Goal: Task Accomplishment & Management: Complete application form

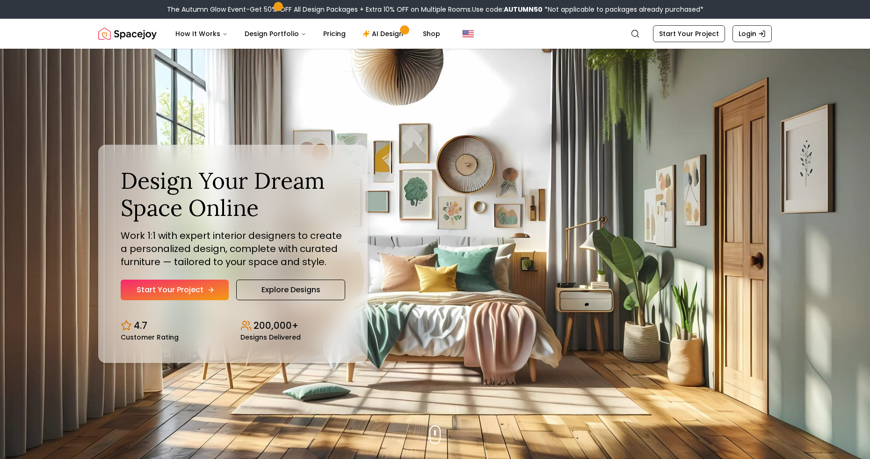
click at [215, 284] on link "Start Your Project" at bounding box center [175, 289] width 108 height 21
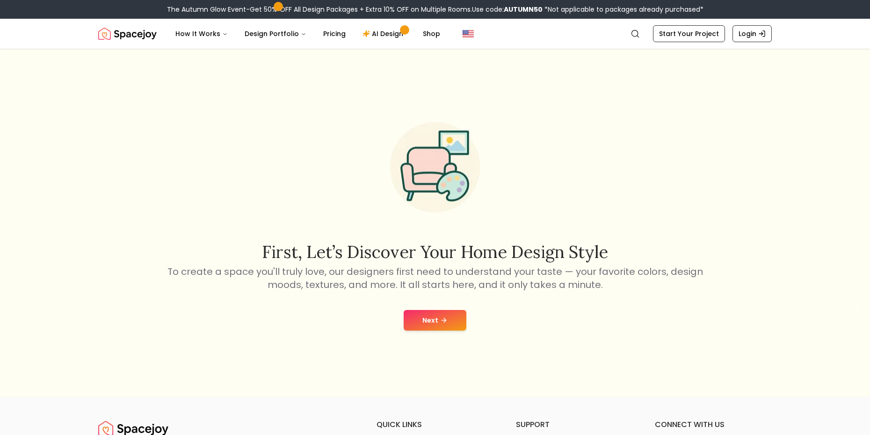
click at [427, 320] on button "Next" at bounding box center [435, 320] width 63 height 21
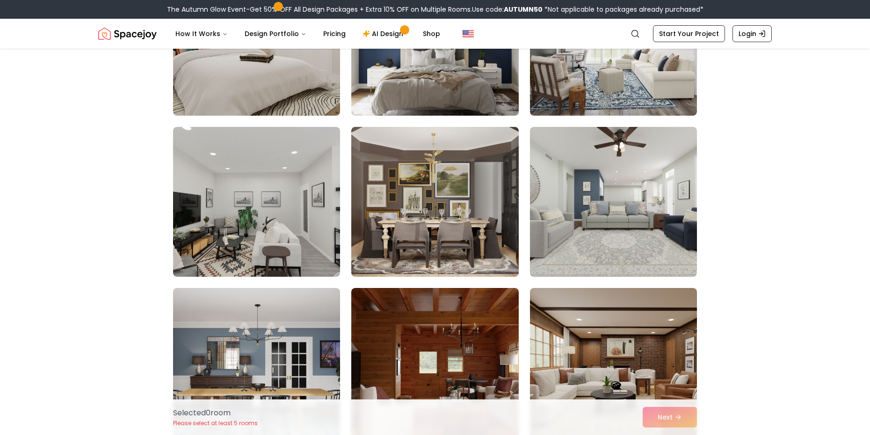
scroll to position [163, 0]
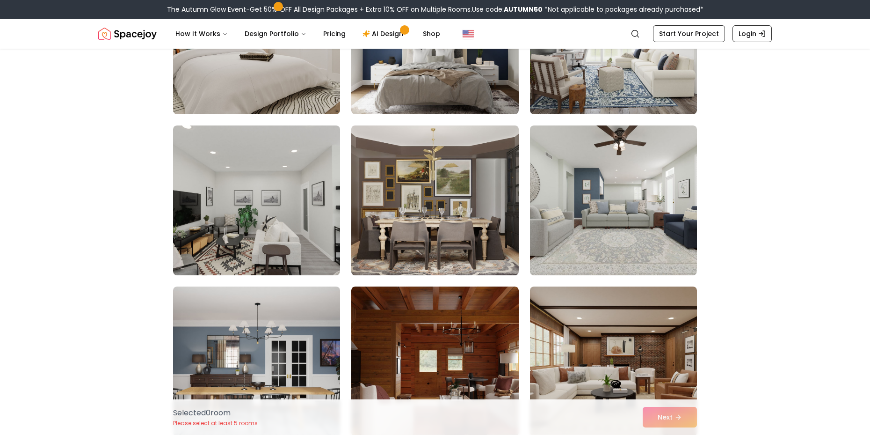
click at [405, 210] on img at bounding box center [434, 200] width 175 height 157
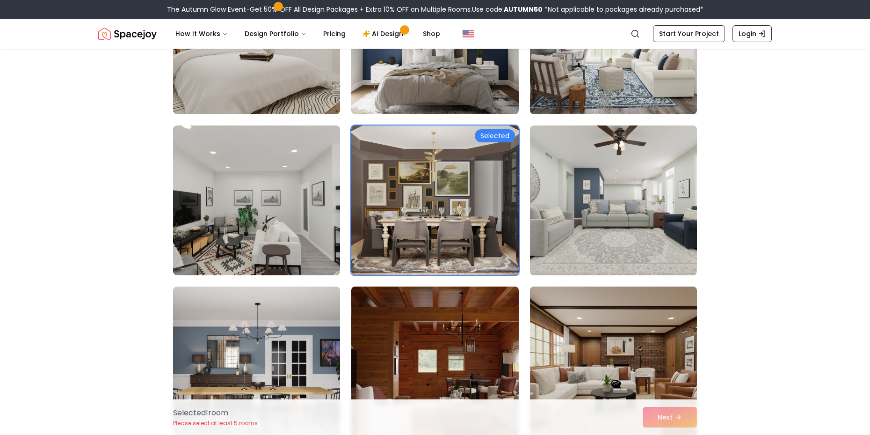
click at [381, 314] on img at bounding box center [434, 361] width 175 height 157
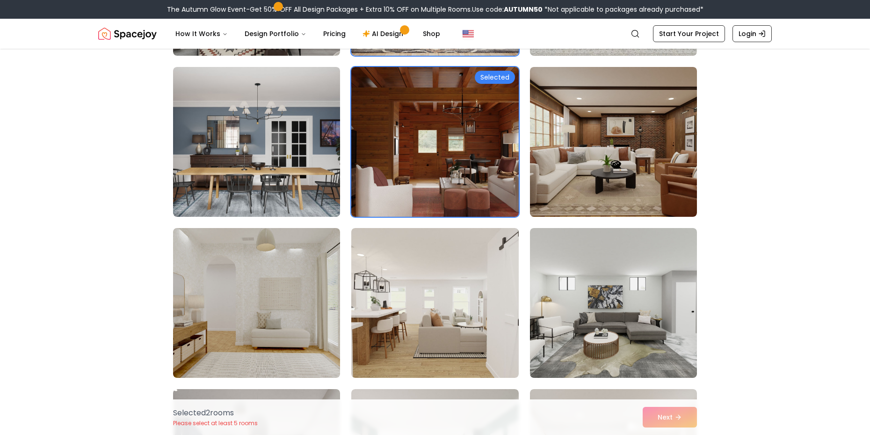
scroll to position [384, 0]
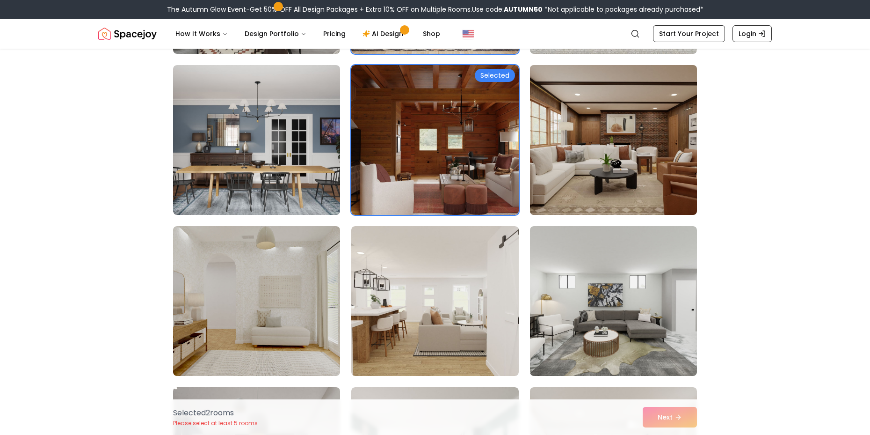
click at [584, 168] on img at bounding box center [613, 139] width 175 height 157
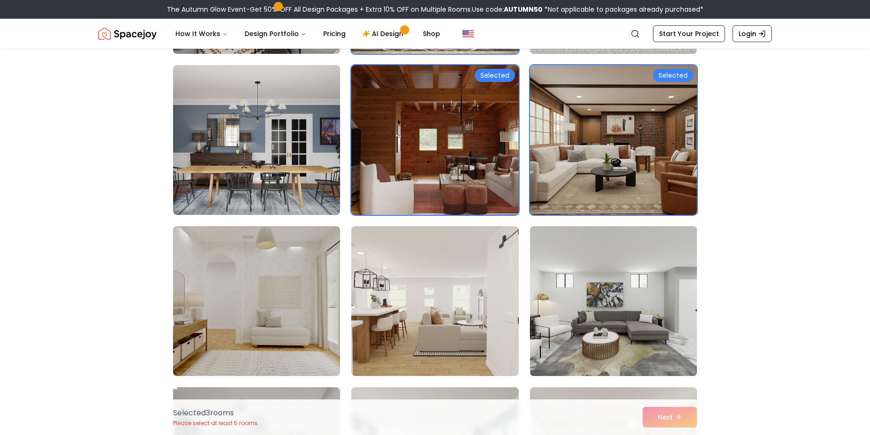
click at [571, 226] on img at bounding box center [613, 300] width 175 height 157
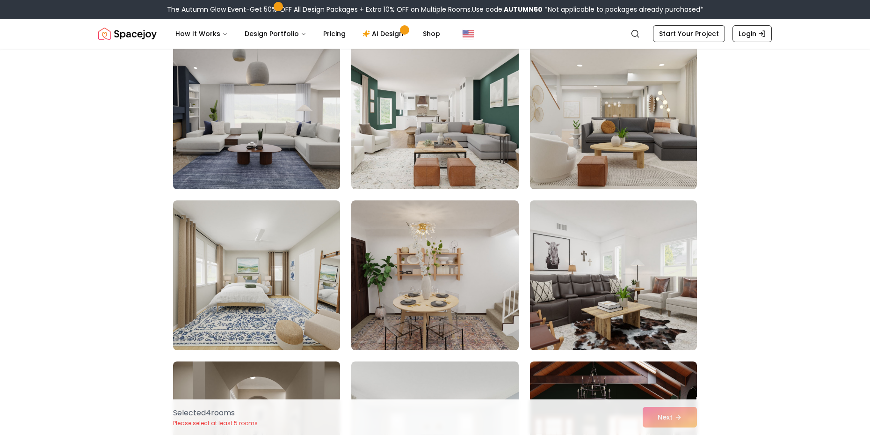
scroll to position [741, 0]
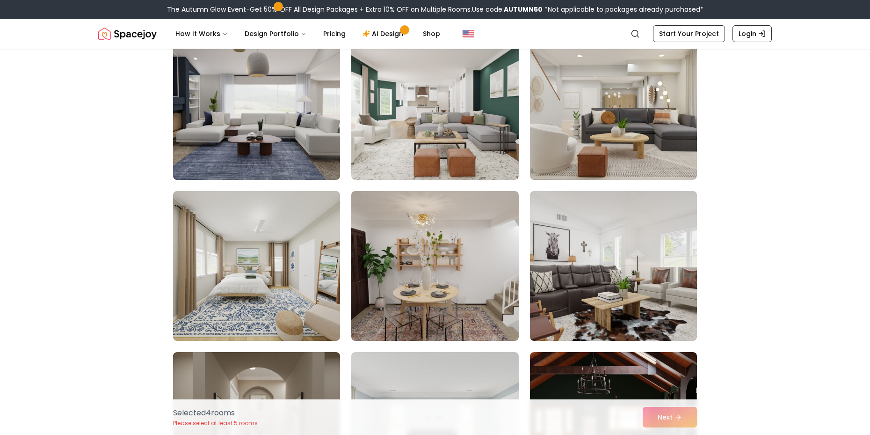
click at [312, 243] on img at bounding box center [256, 266] width 167 height 150
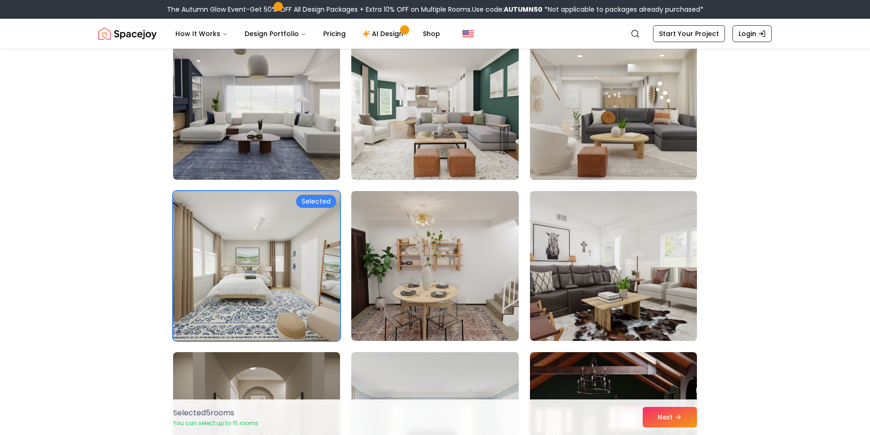
click at [308, 244] on img at bounding box center [256, 265] width 175 height 157
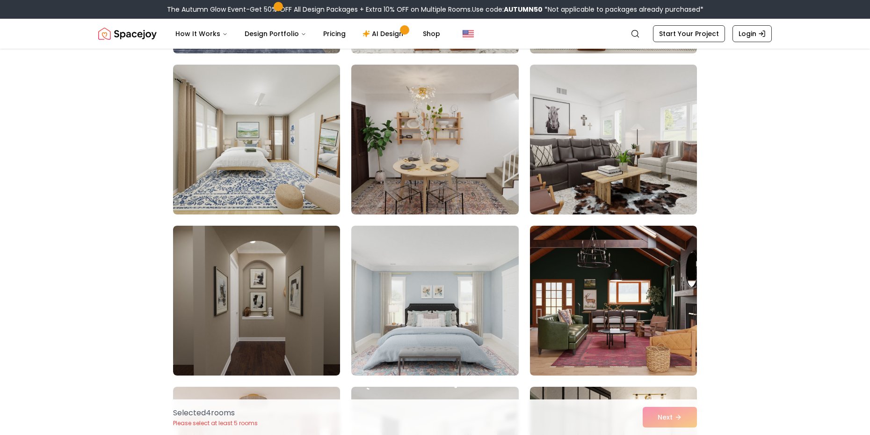
scroll to position [874, 0]
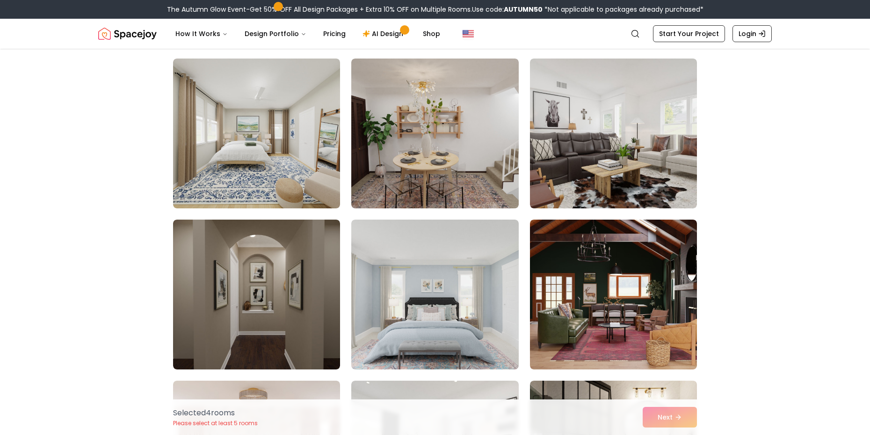
click at [519, 349] on div "Selected Selected Selected Selected" at bounding box center [435, 73] width 524 height 1639
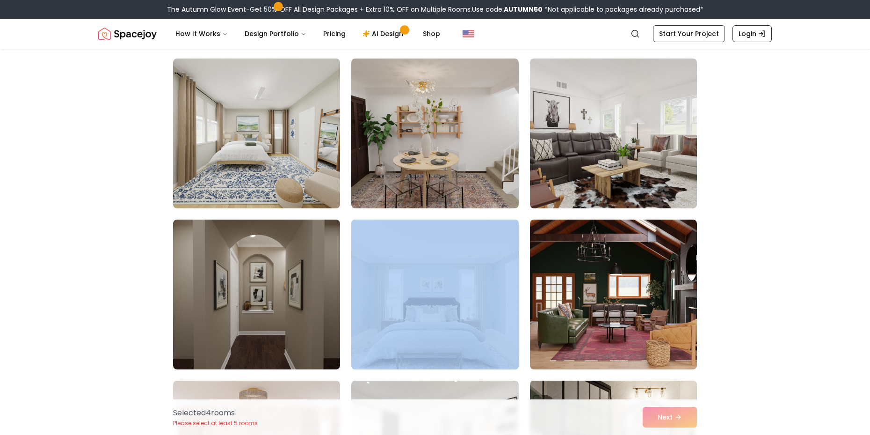
drag, startPoint x: 519, startPoint y: 349, endPoint x: 438, endPoint y: 330, distance: 83.1
click at [438, 330] on div "Selected Selected Selected Selected" at bounding box center [435, 73] width 524 height 1639
click at [210, 276] on img at bounding box center [256, 294] width 175 height 157
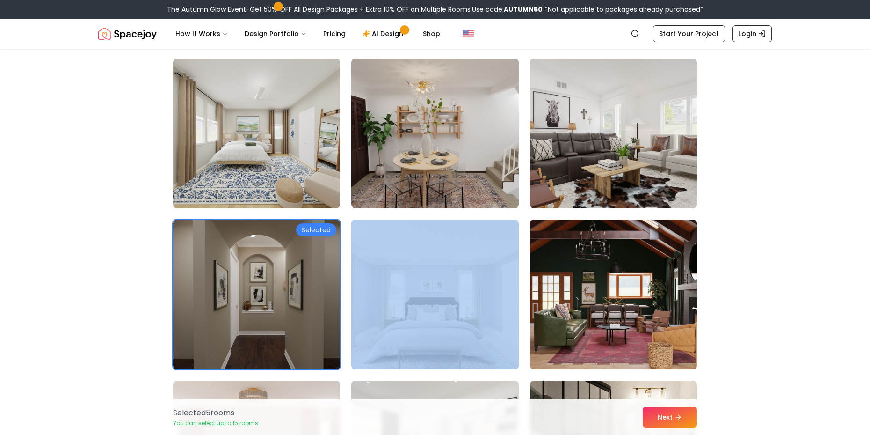
click at [582, 351] on img at bounding box center [613, 294] width 175 height 157
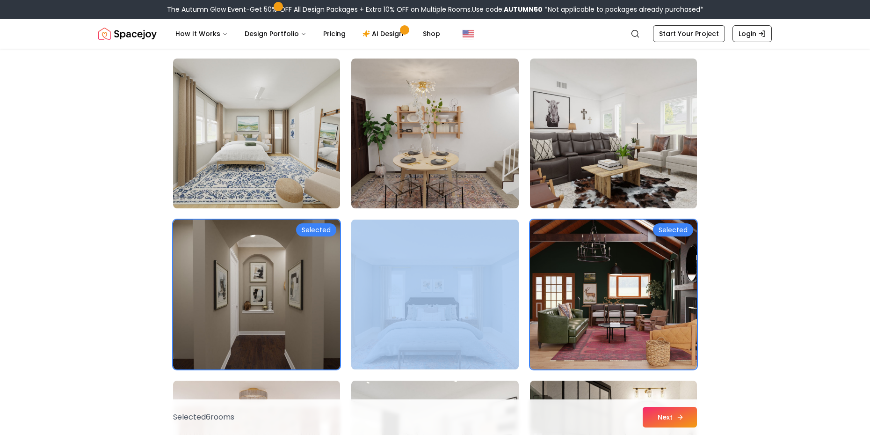
click at [648, 421] on button "Next" at bounding box center [670, 417] width 54 height 21
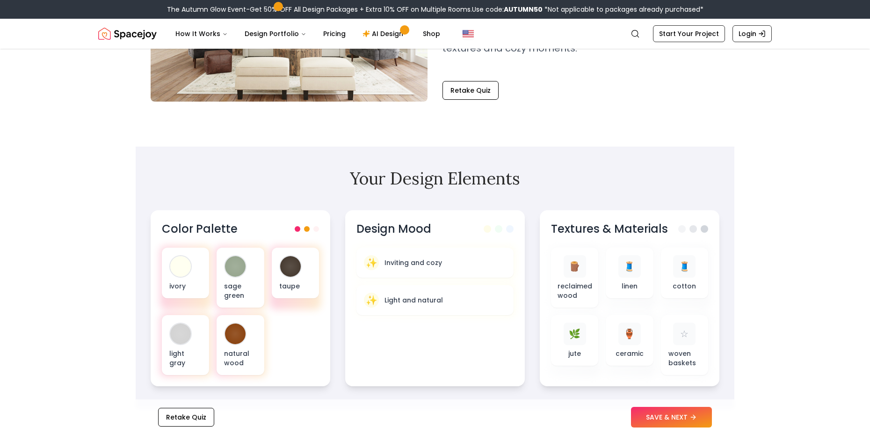
scroll to position [175, 0]
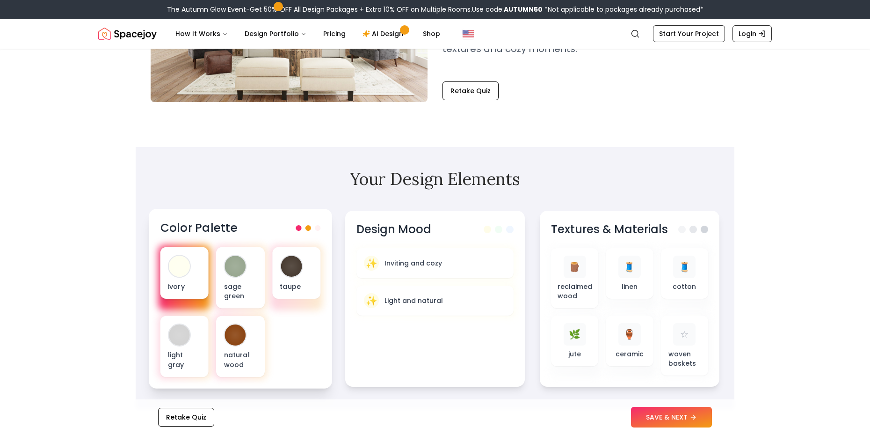
click at [189, 257] on div "ivory" at bounding box center [184, 272] width 48 height 51
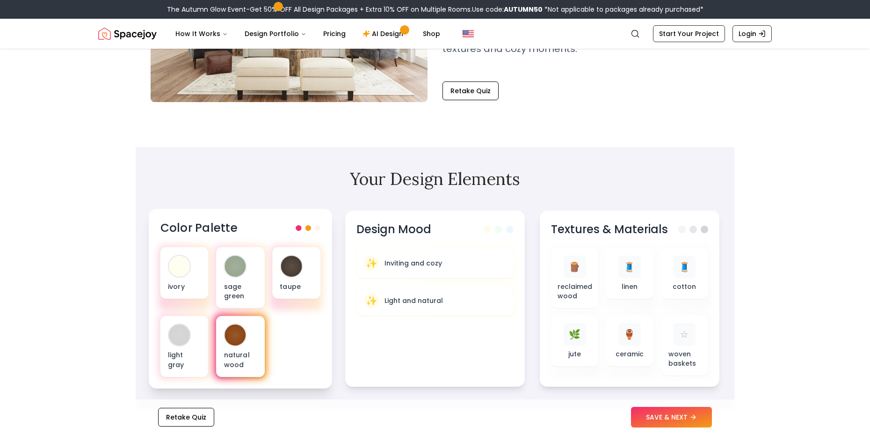
click at [240, 350] on div "natural wood" at bounding box center [240, 346] width 48 height 61
click at [243, 356] on p "natural wood" at bounding box center [240, 359] width 33 height 19
click at [664, 422] on button "SAVE & NEXT" at bounding box center [671, 417] width 81 height 21
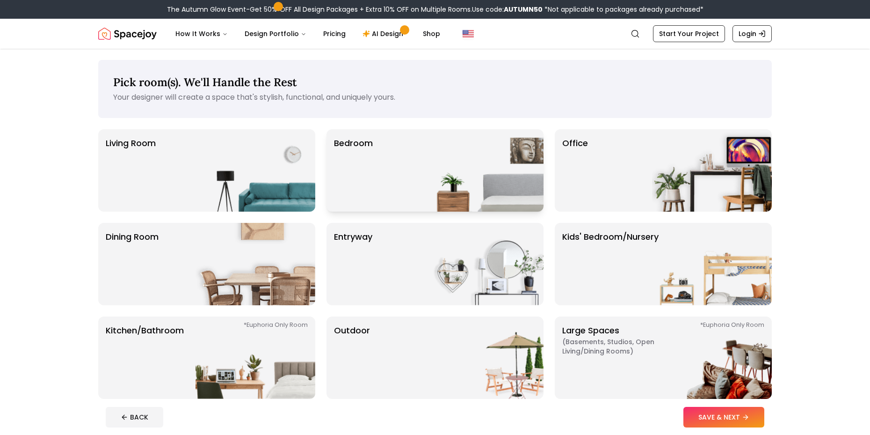
click at [358, 181] on p "Bedroom" at bounding box center [353, 170] width 39 height 67
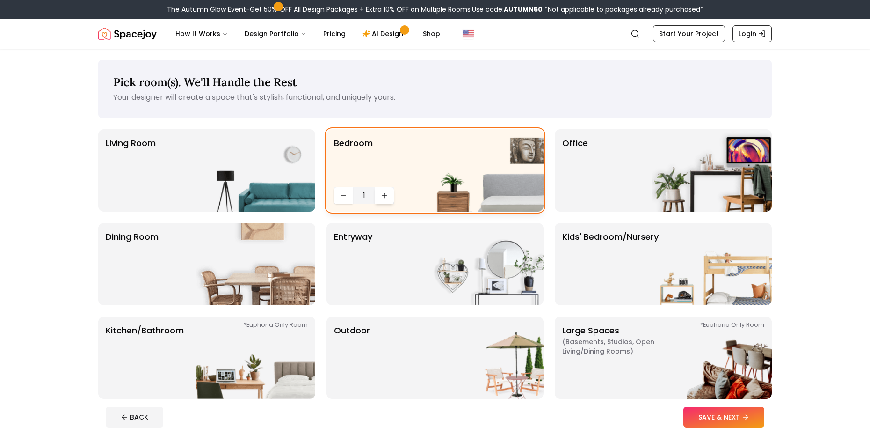
click at [384, 198] on icon "Increase quantity" at bounding box center [384, 195] width 7 height 7
click at [391, 229] on div "entryway" at bounding box center [435, 264] width 217 height 82
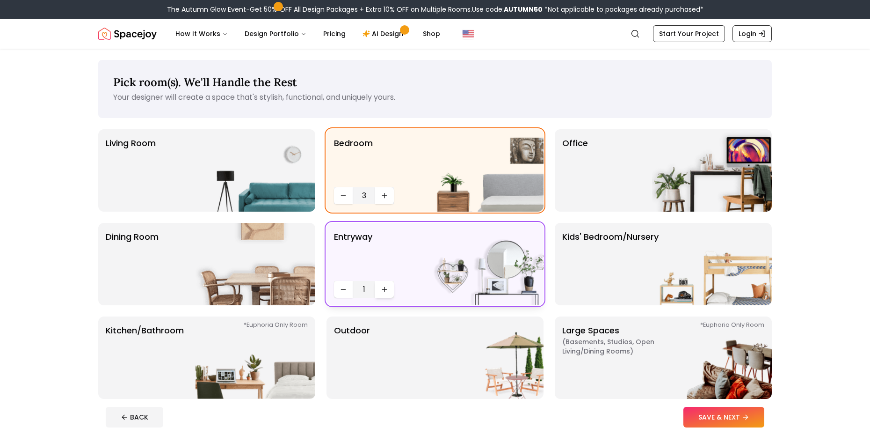
click at [380, 288] on button "Increase quantity" at bounding box center [384, 289] width 19 height 17
click at [606, 266] on p "Kids' Bedroom/Nursery" at bounding box center [610, 263] width 96 height 67
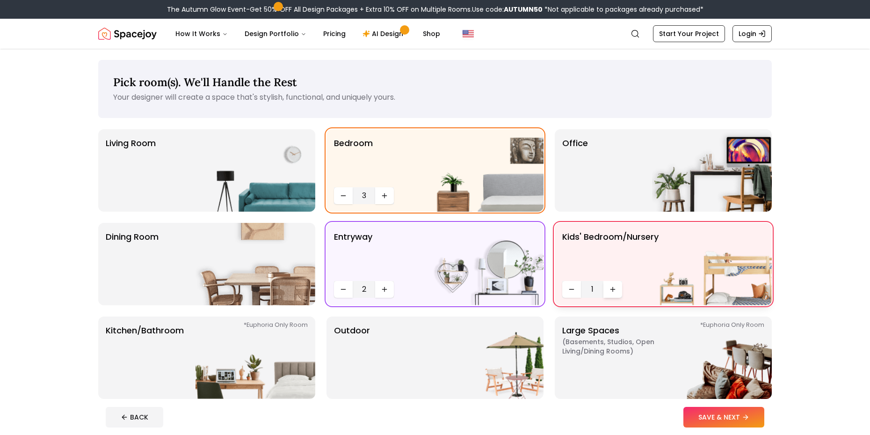
click at [612, 284] on button "Increase quantity" at bounding box center [613, 289] width 19 height 17
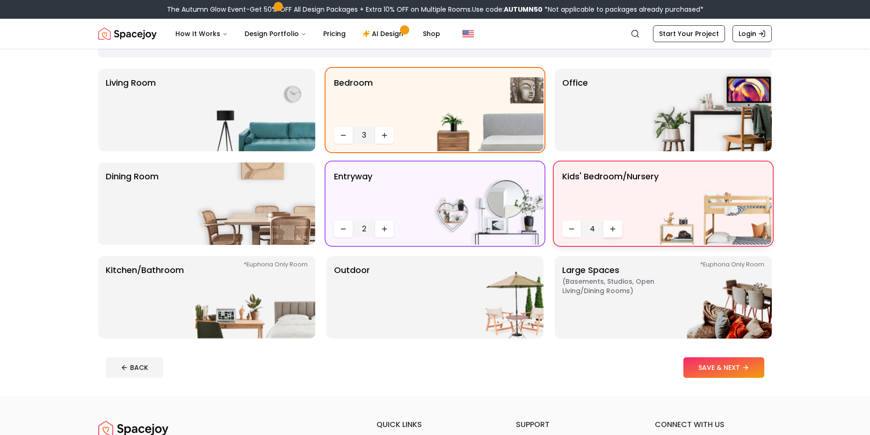
scroll to position [66, 0]
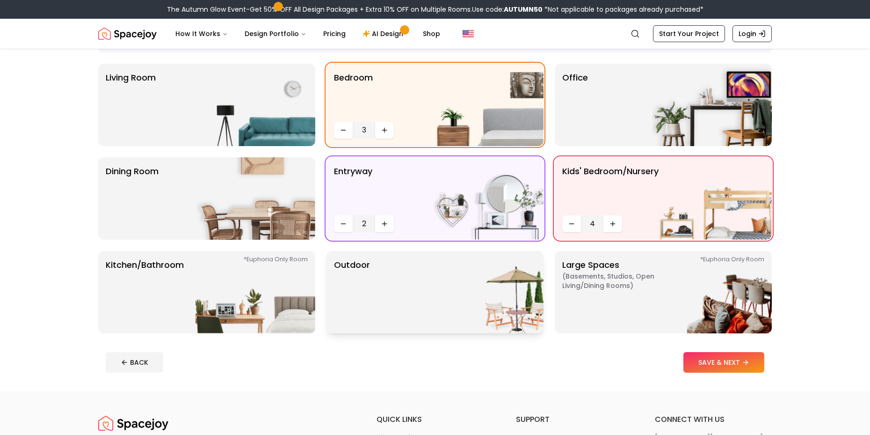
click at [492, 301] on img at bounding box center [484, 292] width 120 height 82
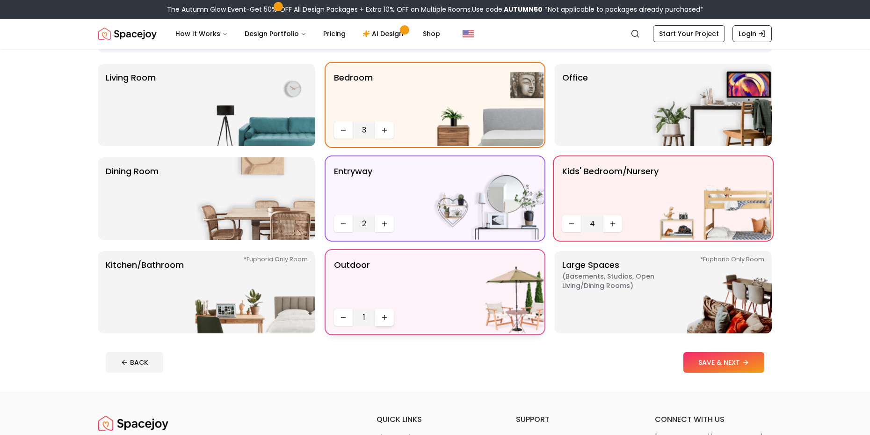
click at [386, 318] on icon "Increase quantity" at bounding box center [384, 316] width 7 height 7
click at [258, 280] on img at bounding box center [256, 292] width 120 height 82
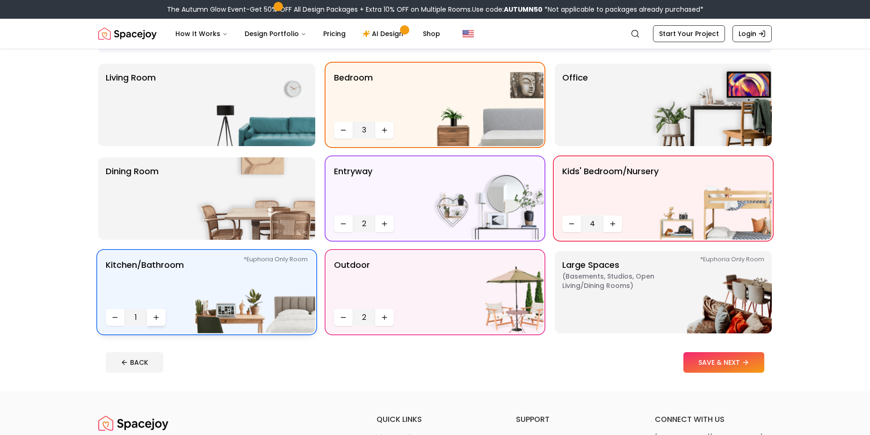
click at [157, 320] on icon "Increase quantity" at bounding box center [156, 316] width 7 height 7
click at [611, 296] on p "Large Spaces ( Basements, Studios, Open living/dining rooms ) *Euphoria Only Ro…" at bounding box center [620, 291] width 117 height 67
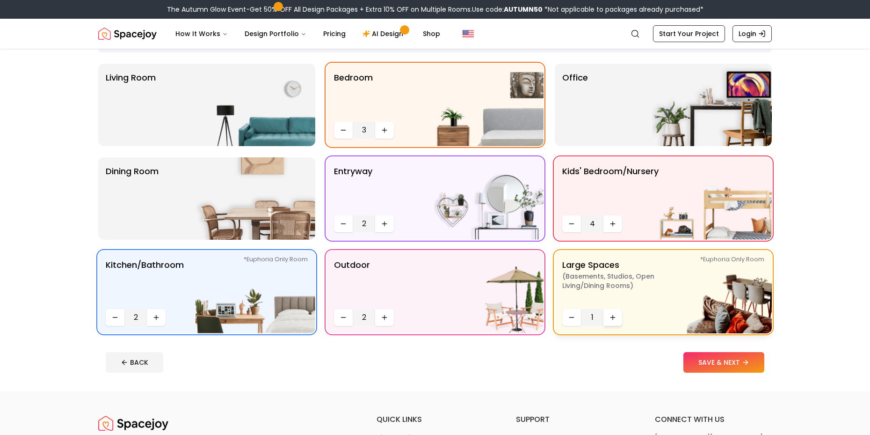
click at [611, 311] on button "Increase quantity" at bounding box center [613, 317] width 19 height 17
drag, startPoint x: 611, startPoint y: 311, endPoint x: 717, endPoint y: 365, distance: 119.5
click at [717, 365] on div "Pick room(s). We'll Handle the Rest Your designer will create a space that's st…" at bounding box center [435, 187] width 719 height 408
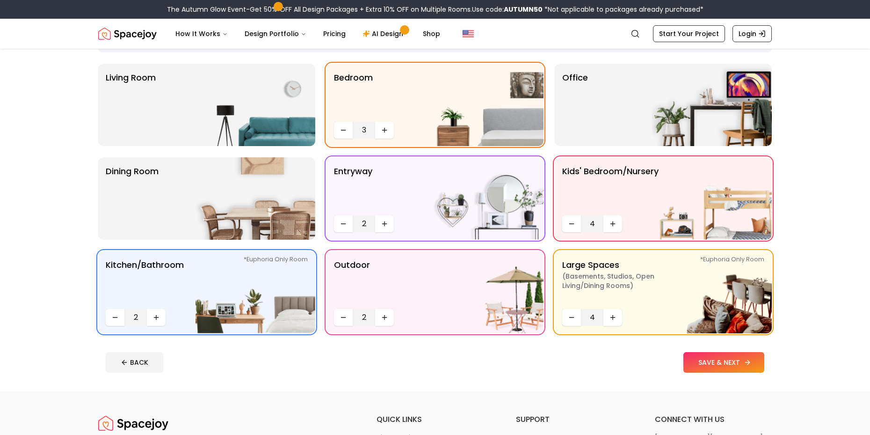
click at [717, 365] on button "SAVE & NEXT" at bounding box center [724, 362] width 81 height 21
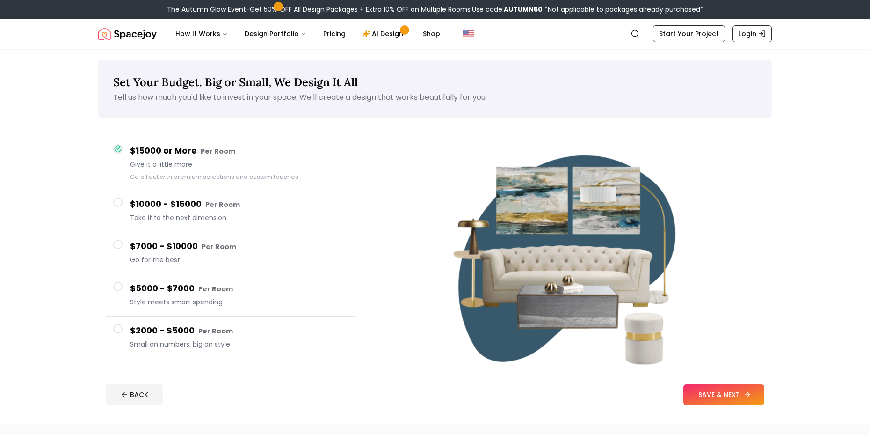
click at [697, 394] on button "SAVE & NEXT" at bounding box center [724, 394] width 81 height 21
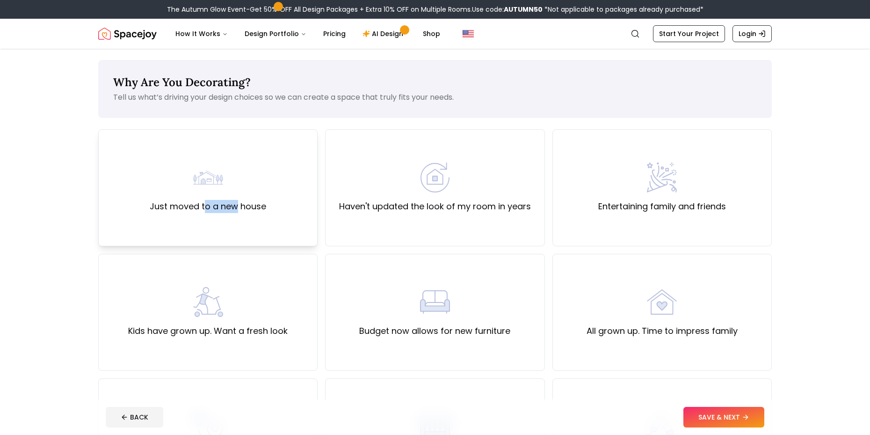
drag, startPoint x: 205, startPoint y: 241, endPoint x: 235, endPoint y: 201, distance: 49.9
click at [235, 201] on div "Just moved to a new house" at bounding box center [207, 187] width 219 height 117
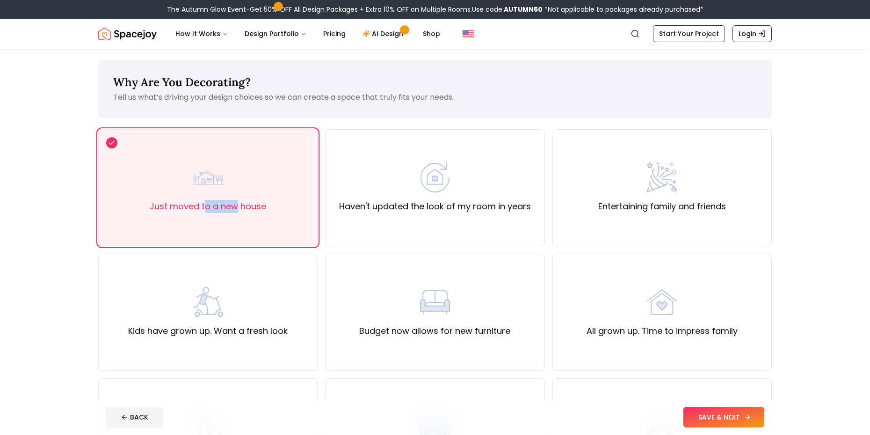
click at [718, 415] on button "SAVE & NEXT" at bounding box center [724, 417] width 81 height 21
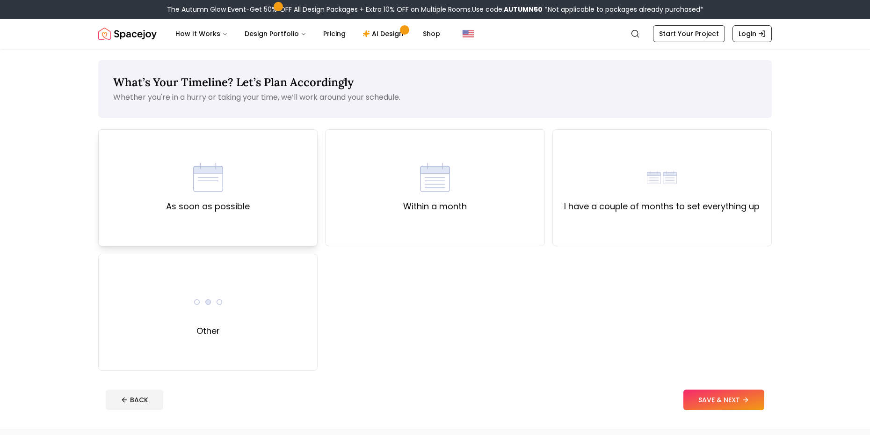
click at [306, 198] on div "As soon as possible" at bounding box center [207, 187] width 219 height 117
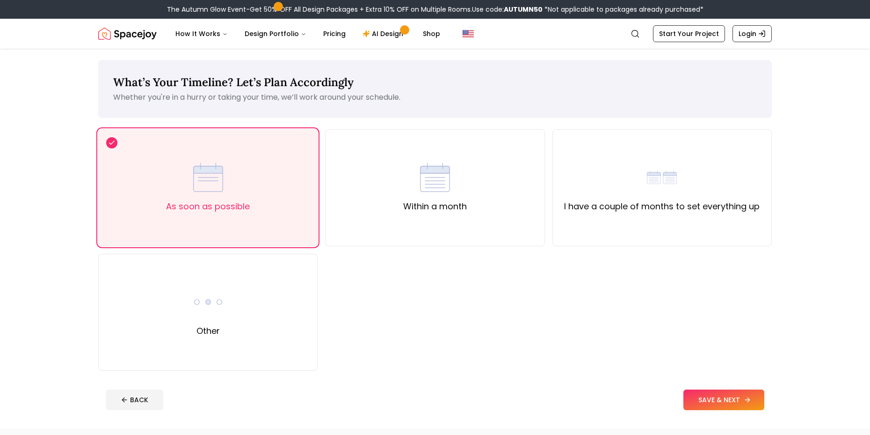
click at [721, 393] on button "SAVE & NEXT" at bounding box center [724, 399] width 81 height 21
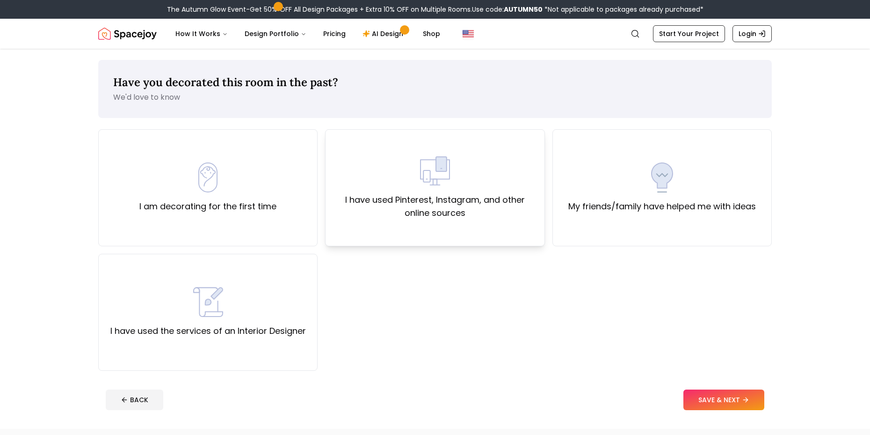
click at [521, 179] on div "I have used Pinterest, Instagram, and other online sources" at bounding box center [435, 188] width 204 height 64
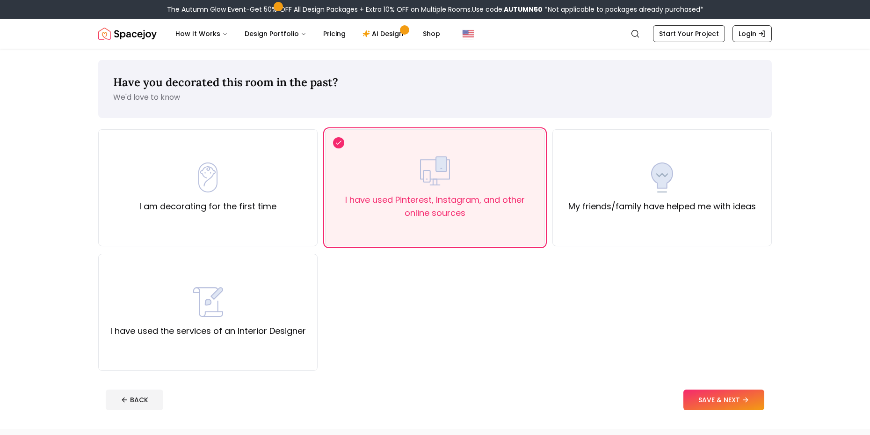
click at [691, 410] on footer "BACK SAVE & NEXT" at bounding box center [435, 400] width 674 height 36
click at [699, 398] on button "SAVE & NEXT" at bounding box center [724, 399] width 81 height 21
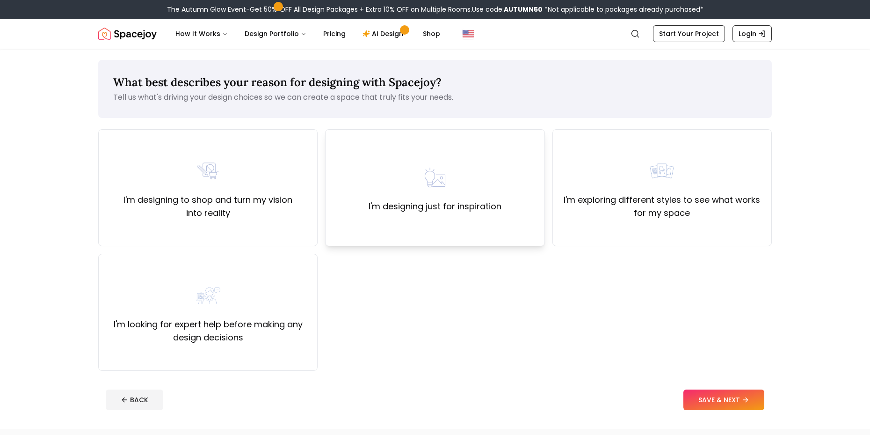
click at [462, 170] on div "I'm designing just for inspiration" at bounding box center [435, 187] width 133 height 51
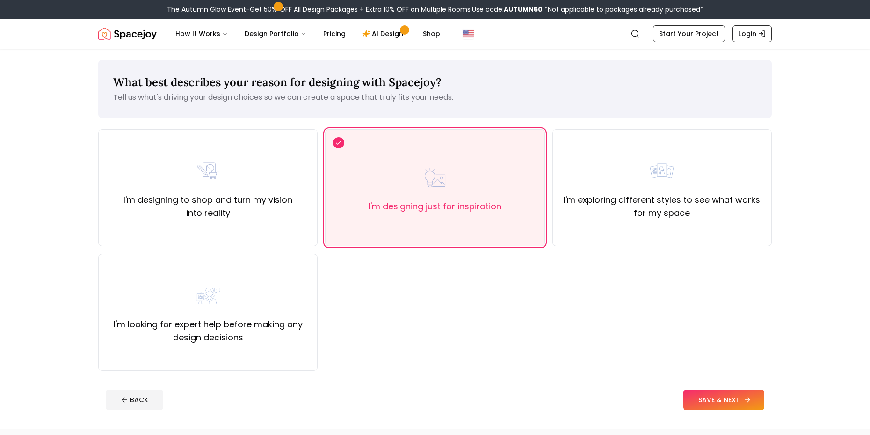
click at [696, 391] on button "SAVE & NEXT" at bounding box center [724, 399] width 81 height 21
